Goal: Information Seeking & Learning: Learn about a topic

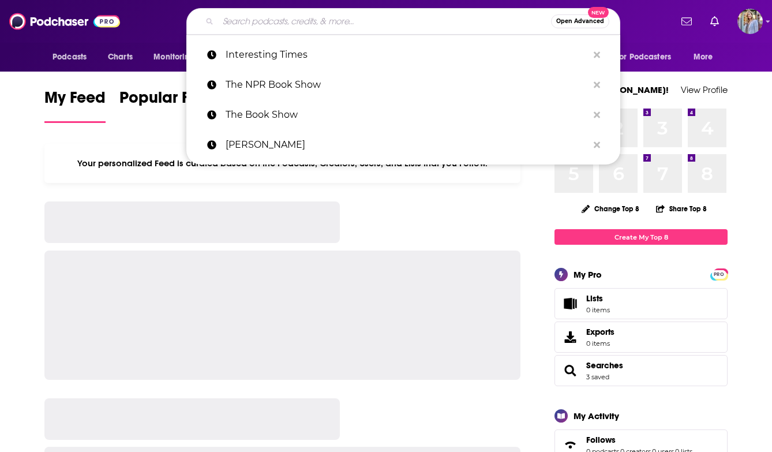
click at [307, 23] on input "Search podcasts, credits, & more..." at bounding box center [384, 21] width 333 height 18
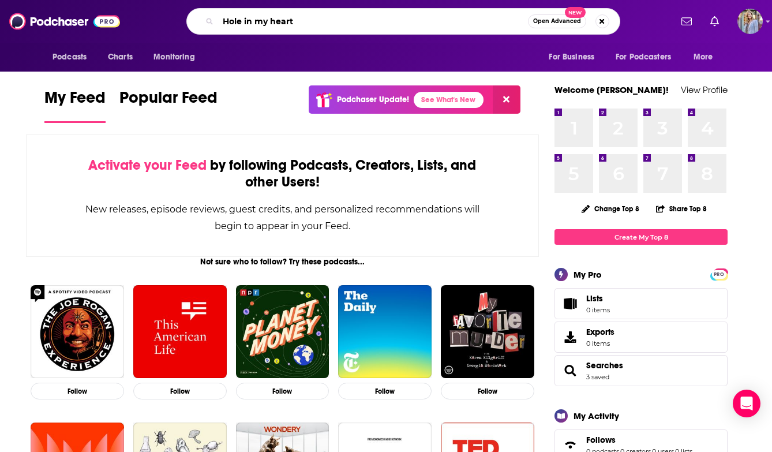
type input "Hole in my heart"
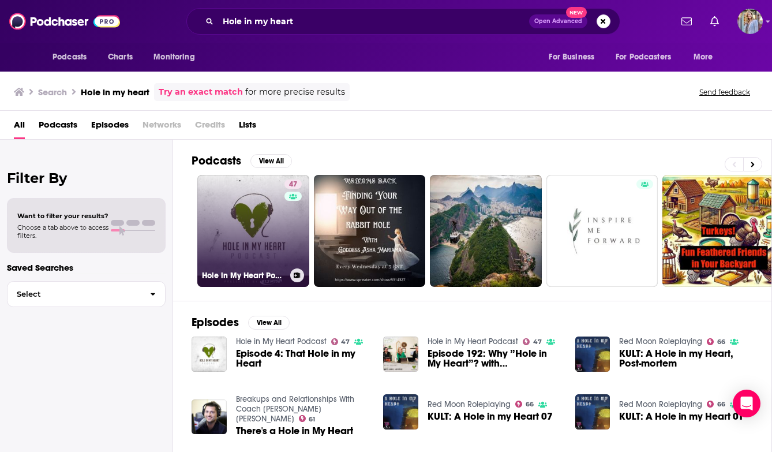
click at [244, 249] on link "47 Hole in My Heart Podcast" at bounding box center [253, 231] width 112 height 112
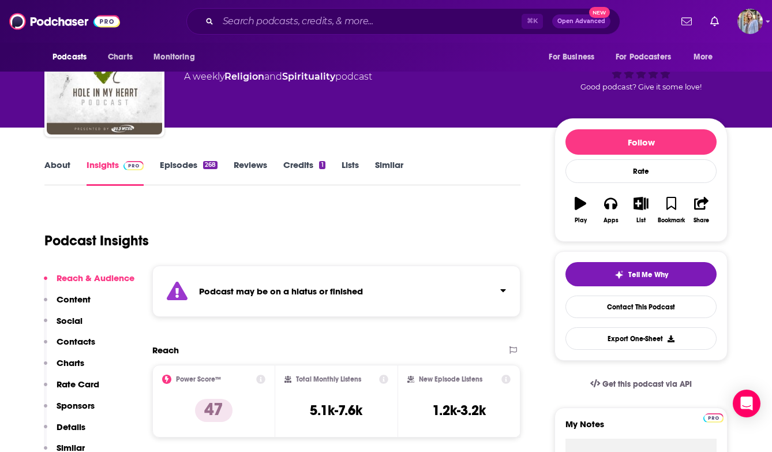
scroll to position [44, 0]
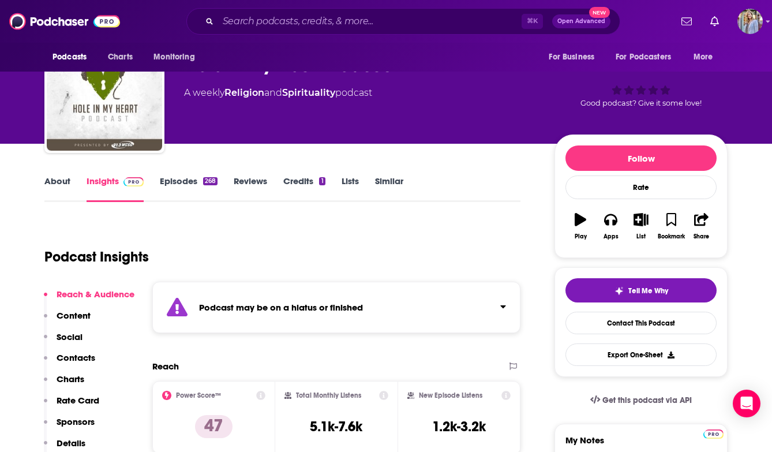
click at [57, 178] on link "About" at bounding box center [57, 188] width 26 height 27
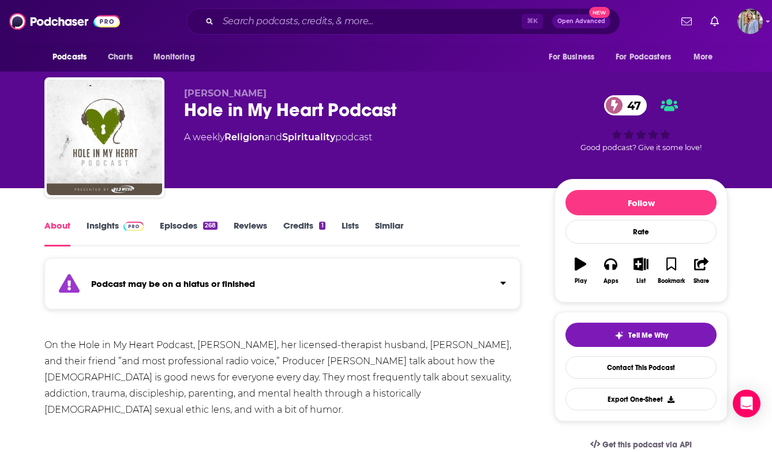
click at [187, 221] on link "Episodes 268" at bounding box center [189, 233] width 58 height 27
